Goal: Task Accomplishment & Management: Complete application form

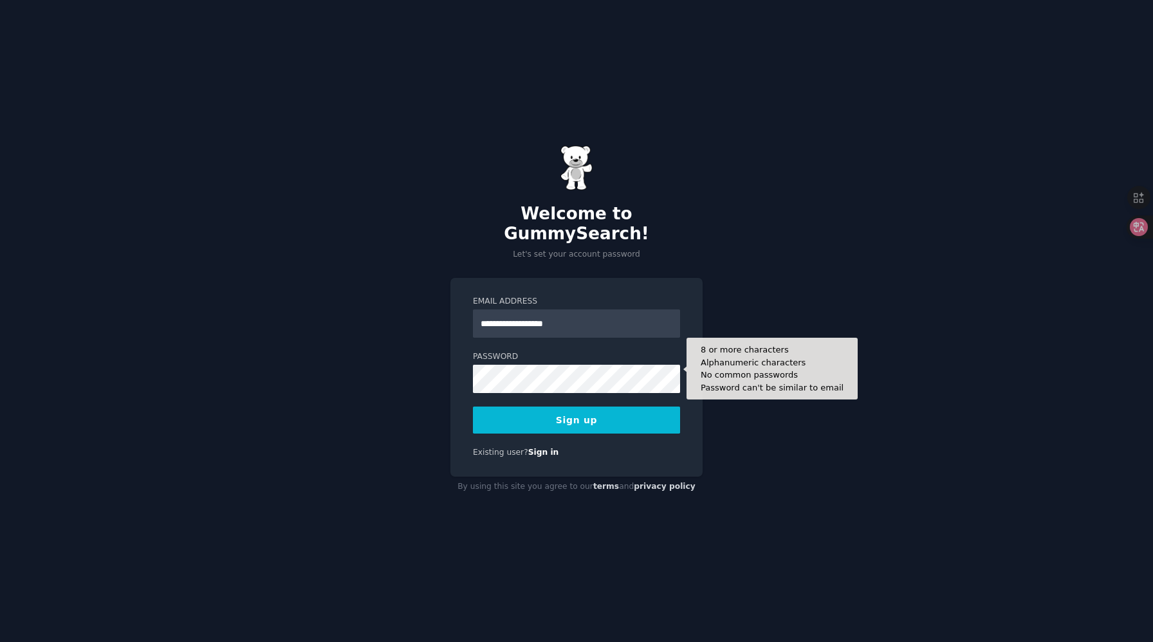
click at [473, 407] on button "Sign up" at bounding box center [576, 420] width 207 height 27
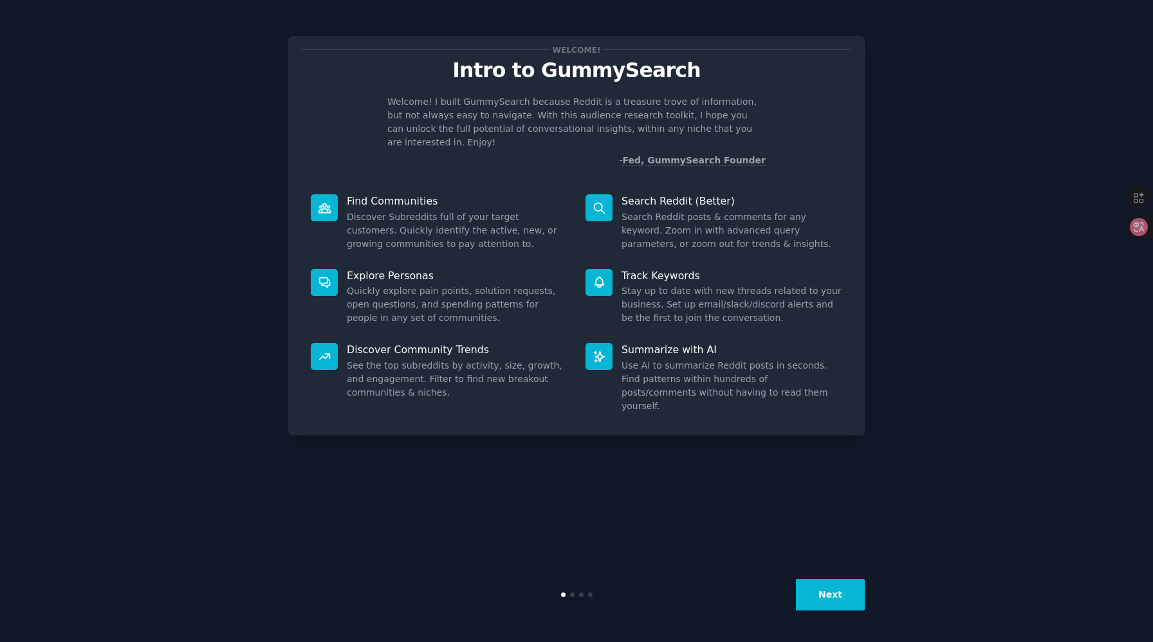
click at [832, 601] on button "Next" at bounding box center [830, 595] width 69 height 32
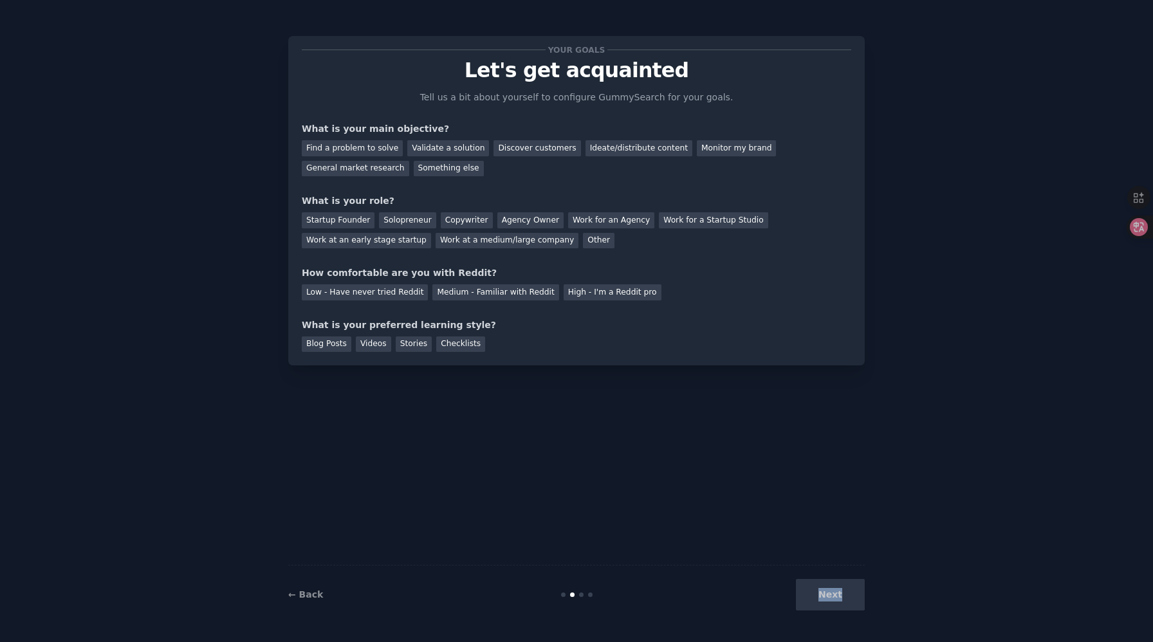
click at [832, 601] on div "Next" at bounding box center [769, 595] width 192 height 32
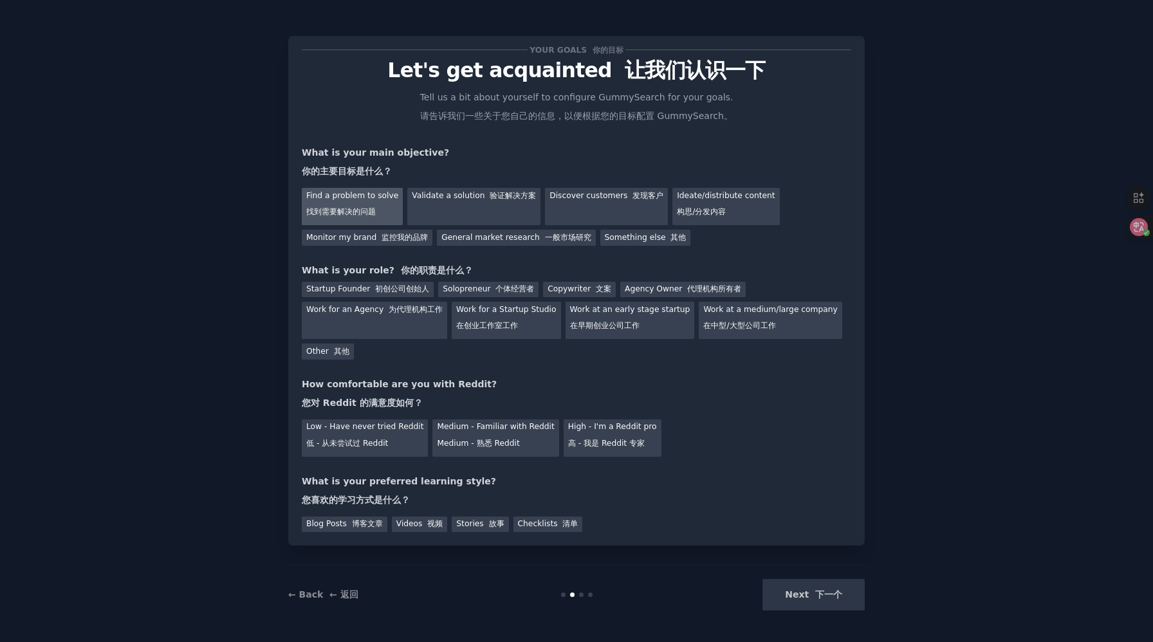
click at [312, 209] on font "找到需要解决的问题" at bounding box center [341, 211] width 70 height 9
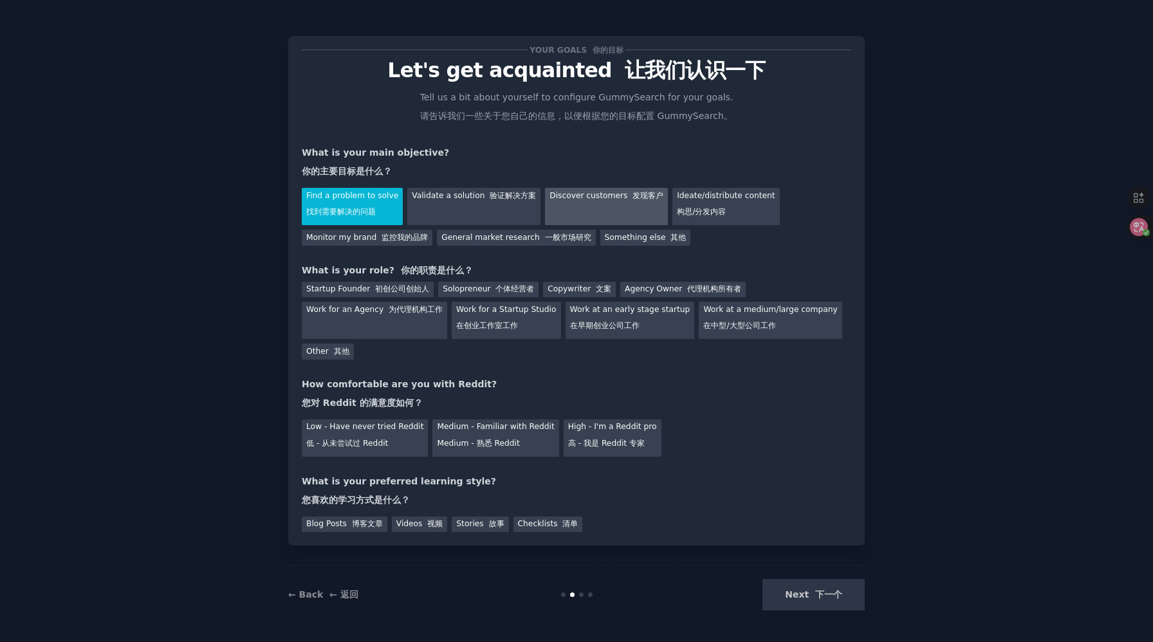
click at [635, 204] on div "Discover customers 发现客户" at bounding box center [606, 206] width 123 height 37
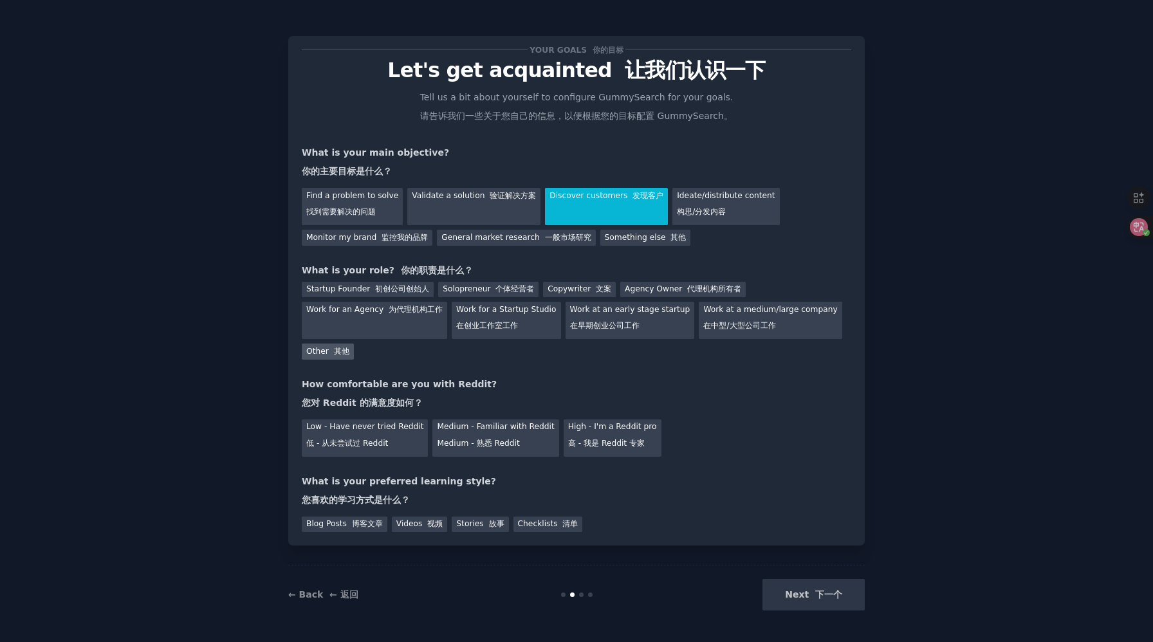
click at [306, 355] on div "Other 其他" at bounding box center [328, 352] width 52 height 16
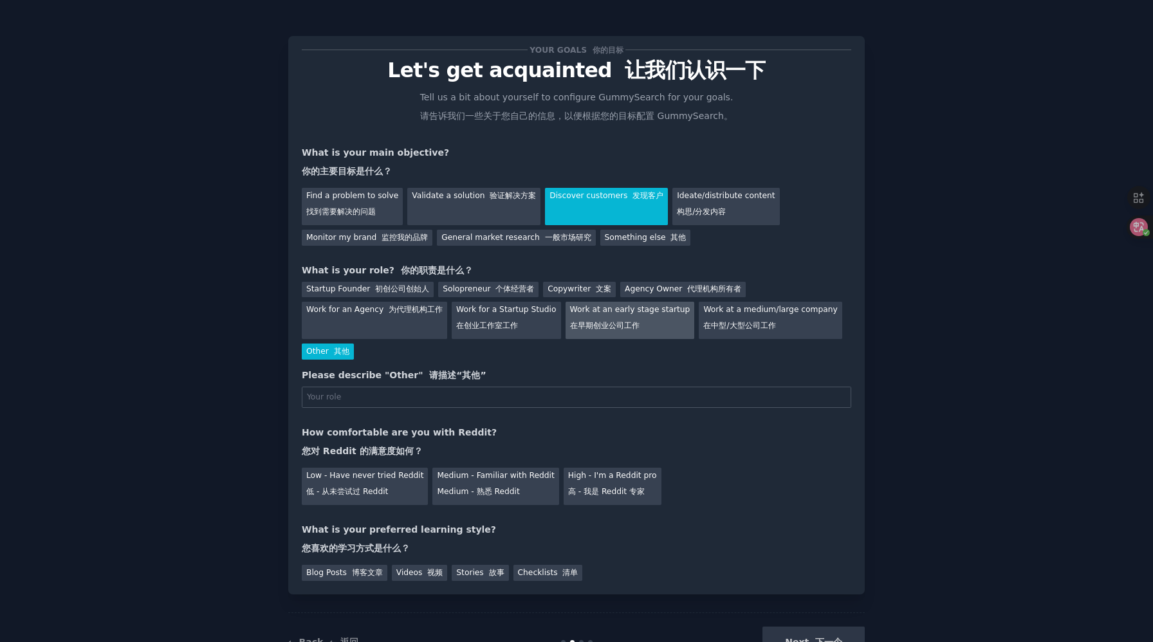
click at [570, 327] on font "在早期创业公司工作" at bounding box center [605, 325] width 70 height 9
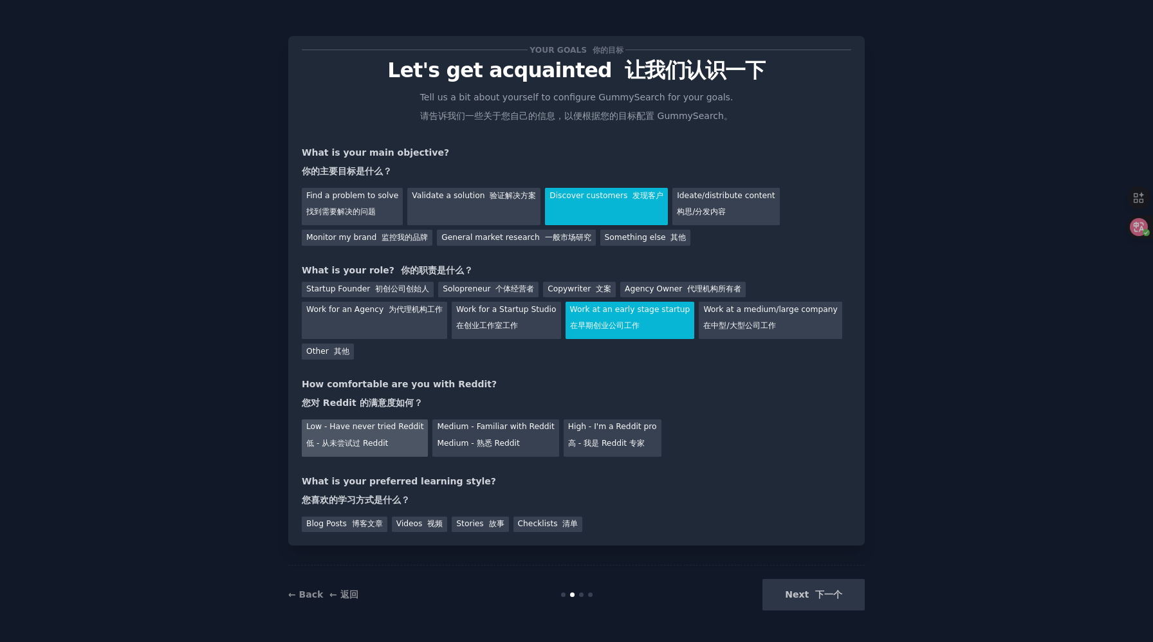
click at [353, 445] on font "低 - 从未尝试过 Reddit" at bounding box center [347, 443] width 82 height 9
click at [461, 525] on div "Stories 故事" at bounding box center [480, 525] width 57 height 16
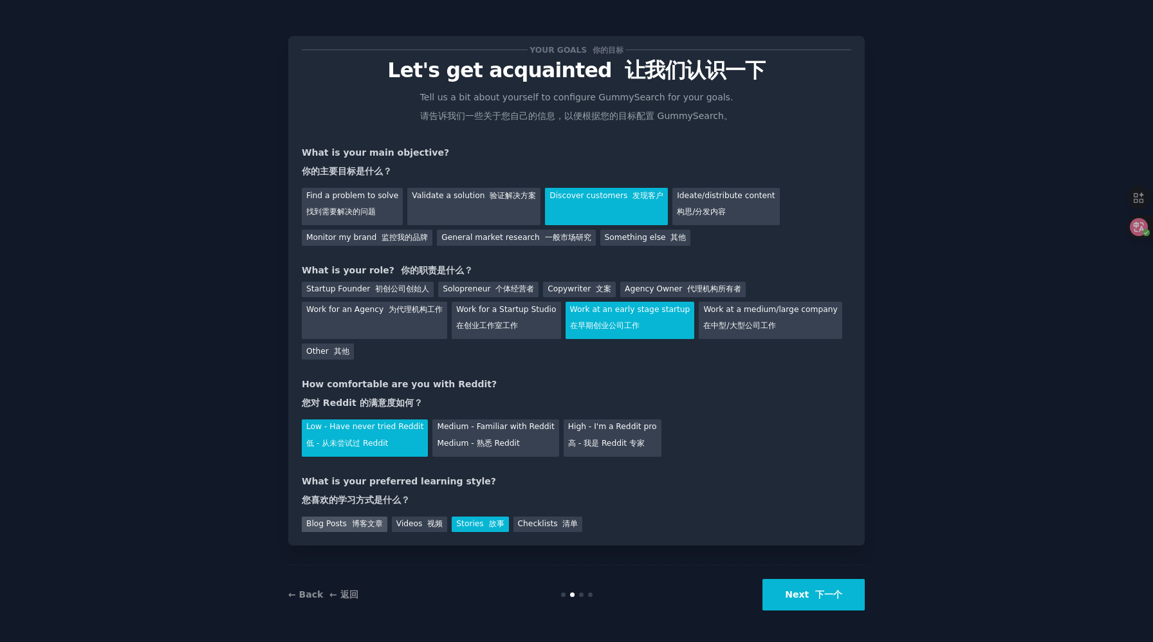
click at [375, 521] on font "博客文章" at bounding box center [367, 523] width 31 height 9
click at [794, 602] on button "Next 下一个" at bounding box center [814, 595] width 102 height 32
